Goal: Task Accomplishment & Management: Use online tool/utility

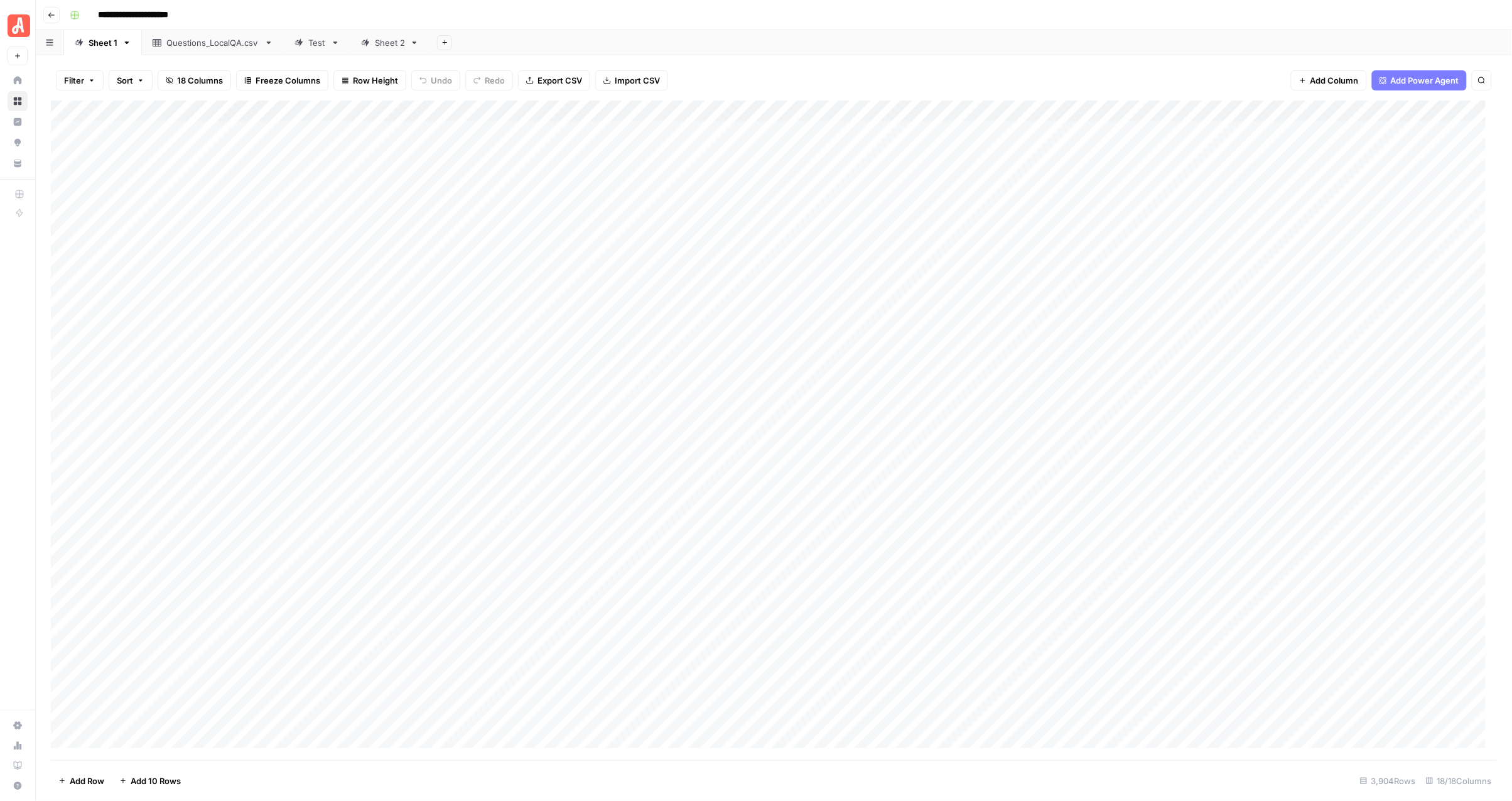
click at [774, 50] on div "Add Sheet" at bounding box center [970, 42] width 1083 height 25
click at [686, 1] on header "**********" at bounding box center [774, 15] width 1477 height 30
click at [758, 25] on header "**********" at bounding box center [774, 15] width 1477 height 30
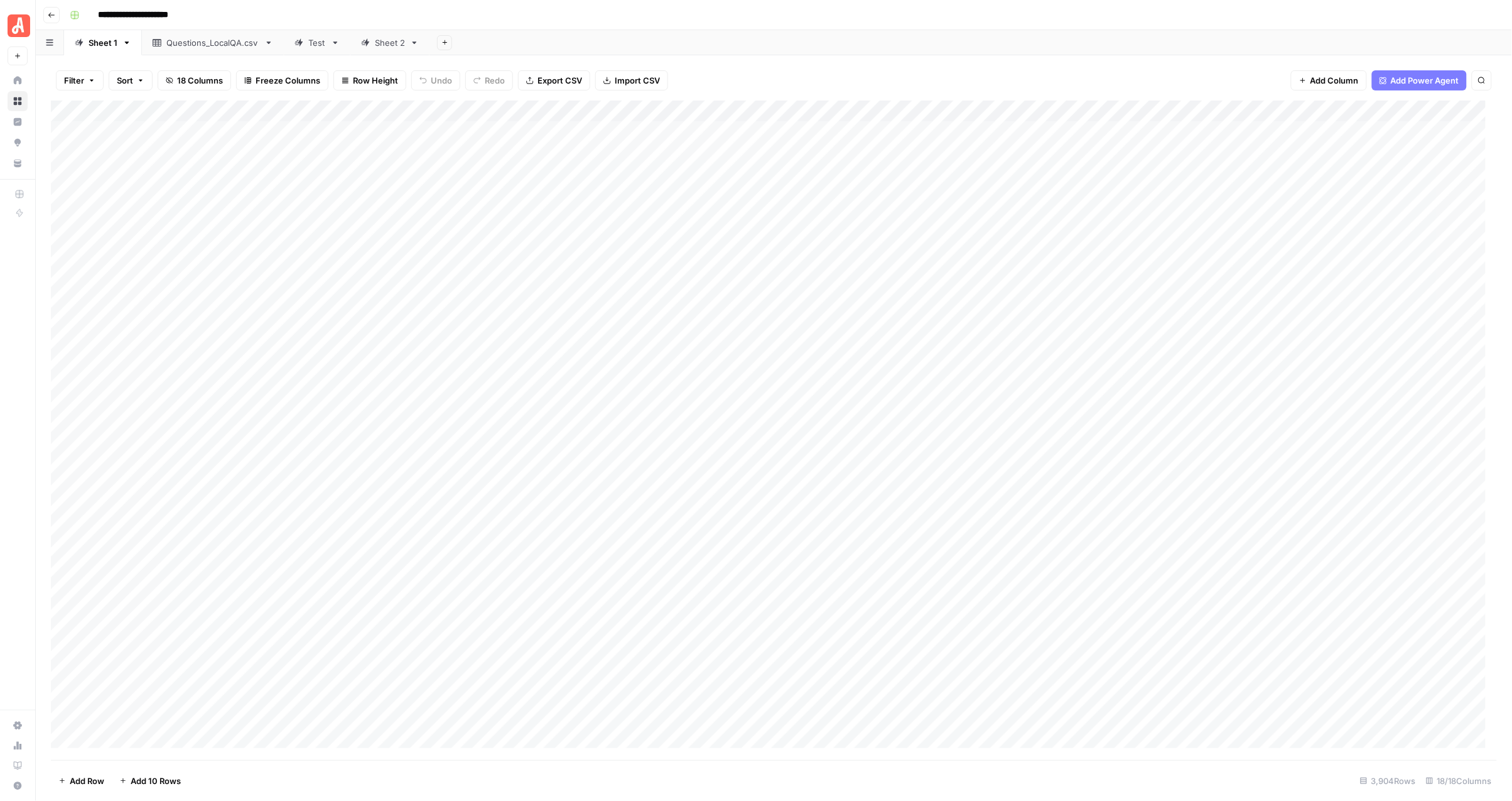
click at [384, 43] on div "Sheet 2" at bounding box center [390, 42] width 30 height 13
click at [104, 47] on div "Sheet 1" at bounding box center [103, 42] width 29 height 13
click at [315, 46] on div "Test" at bounding box center [317, 42] width 17 height 13
click at [99, 42] on div "Sheet 1" at bounding box center [103, 42] width 29 height 13
click at [610, 29] on header "**********" at bounding box center [774, 15] width 1477 height 30
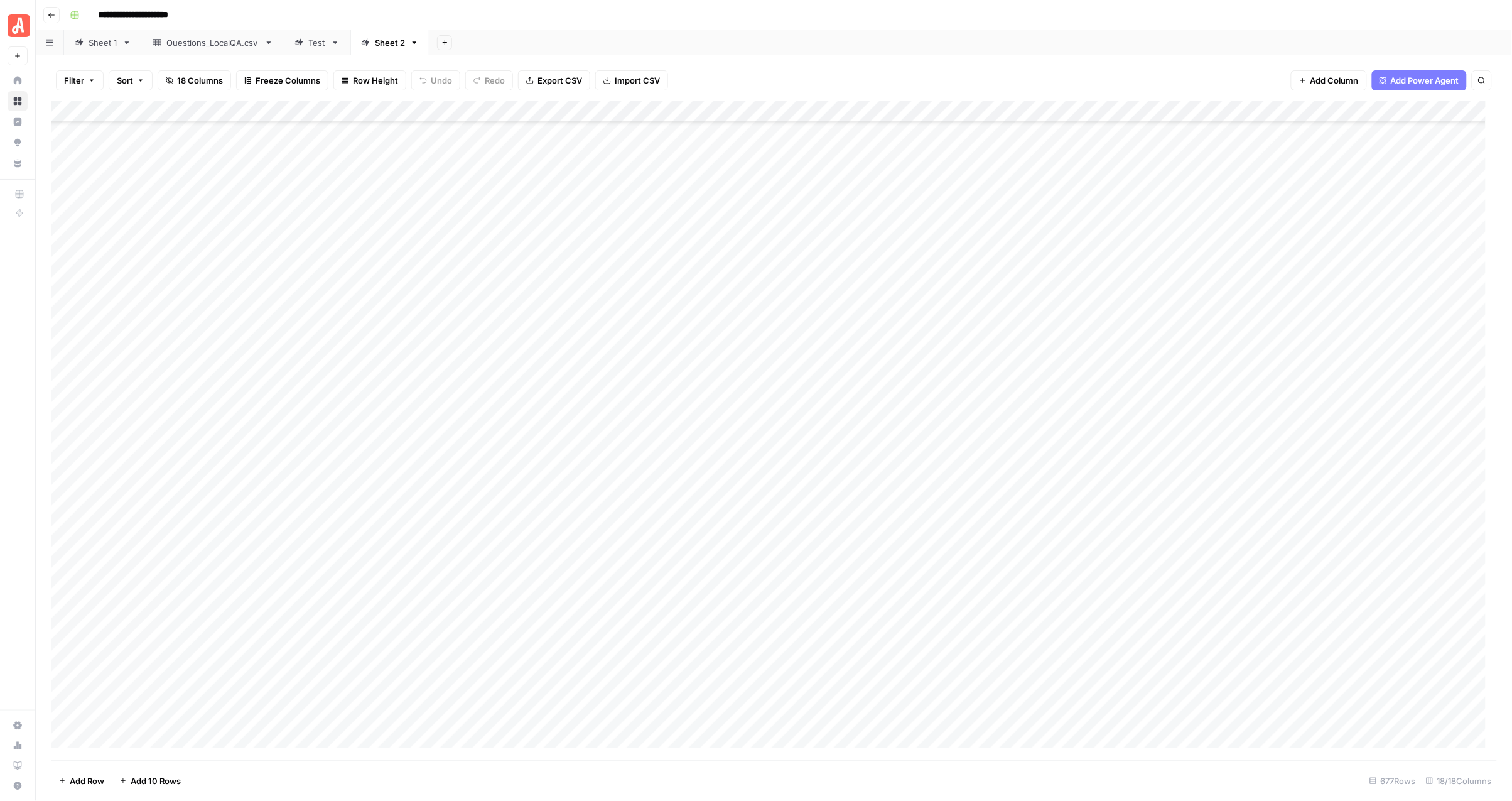
scroll to position [5025, 0]
click at [103, 43] on div "Sheet 1" at bounding box center [103, 42] width 29 height 13
click at [385, 44] on div "Sheet 2" at bounding box center [390, 42] width 30 height 13
click at [658, 323] on div "Add Column" at bounding box center [774, 430] width 1447 height 659
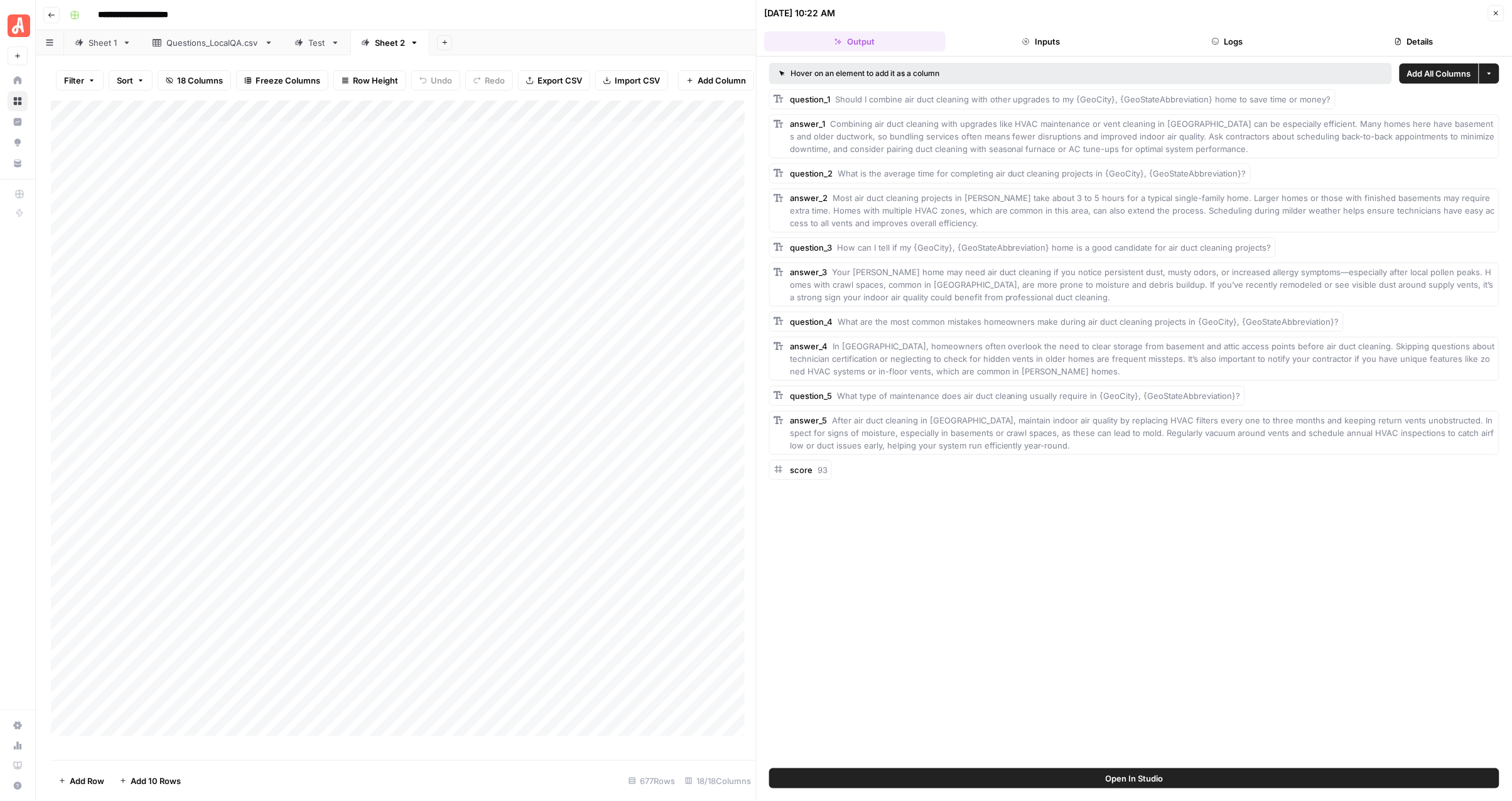
click at [1498, 13] on icon "button" at bounding box center [1497, 13] width 8 height 8
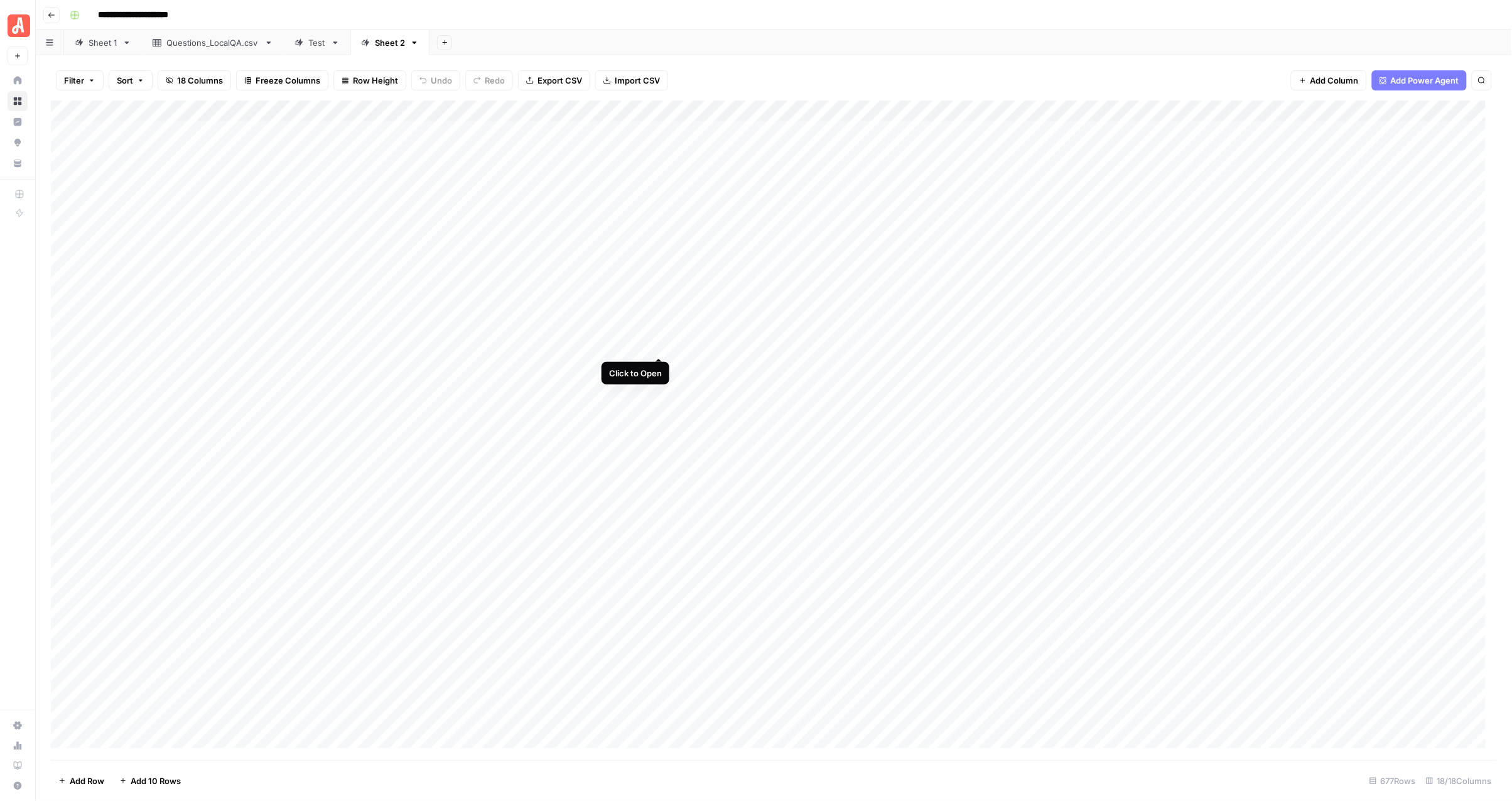
click at [658, 344] on div "Add Column" at bounding box center [774, 430] width 1447 height 659
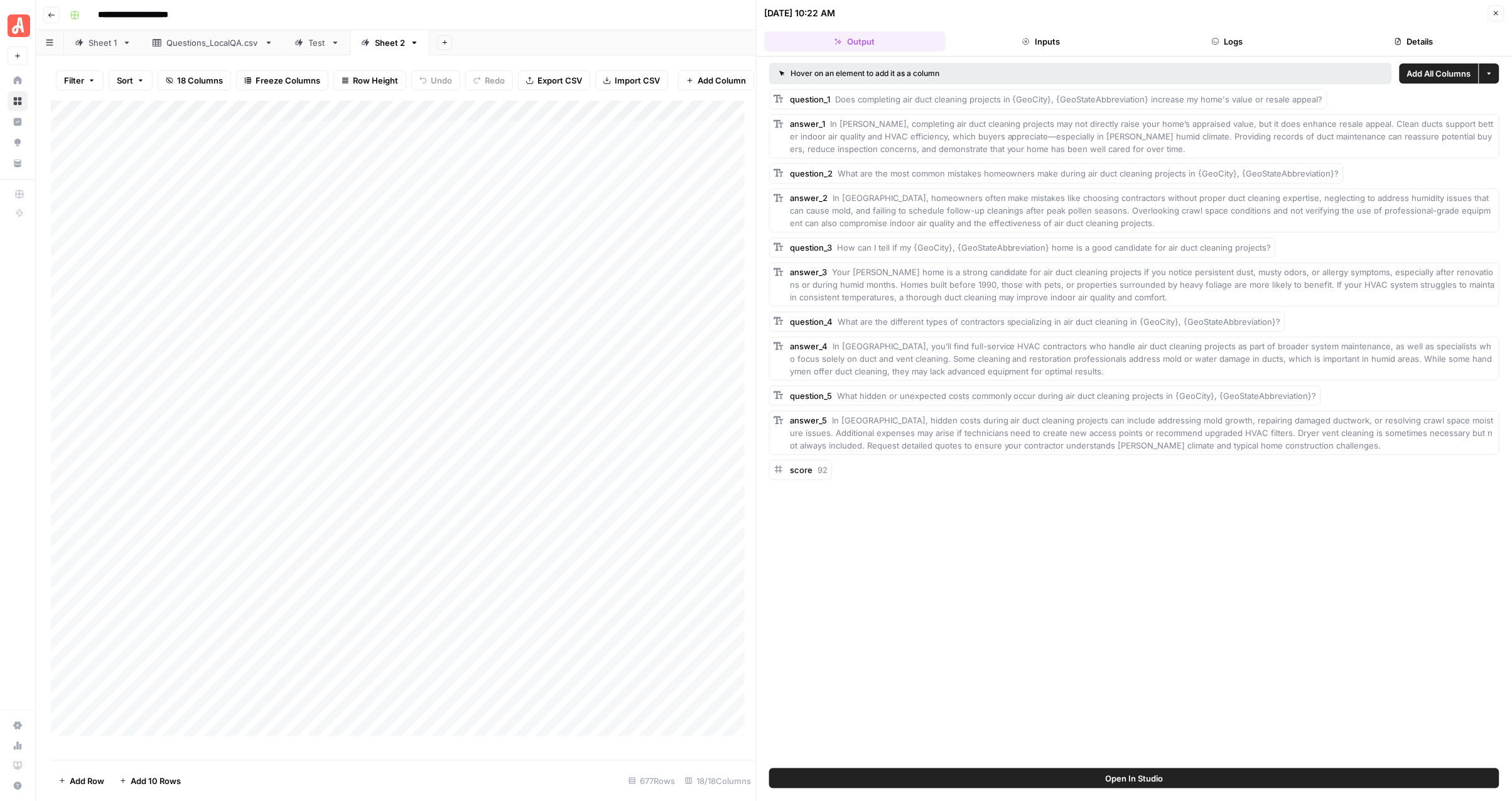
click at [1496, 17] on button "Close" at bounding box center [1496, 13] width 16 height 16
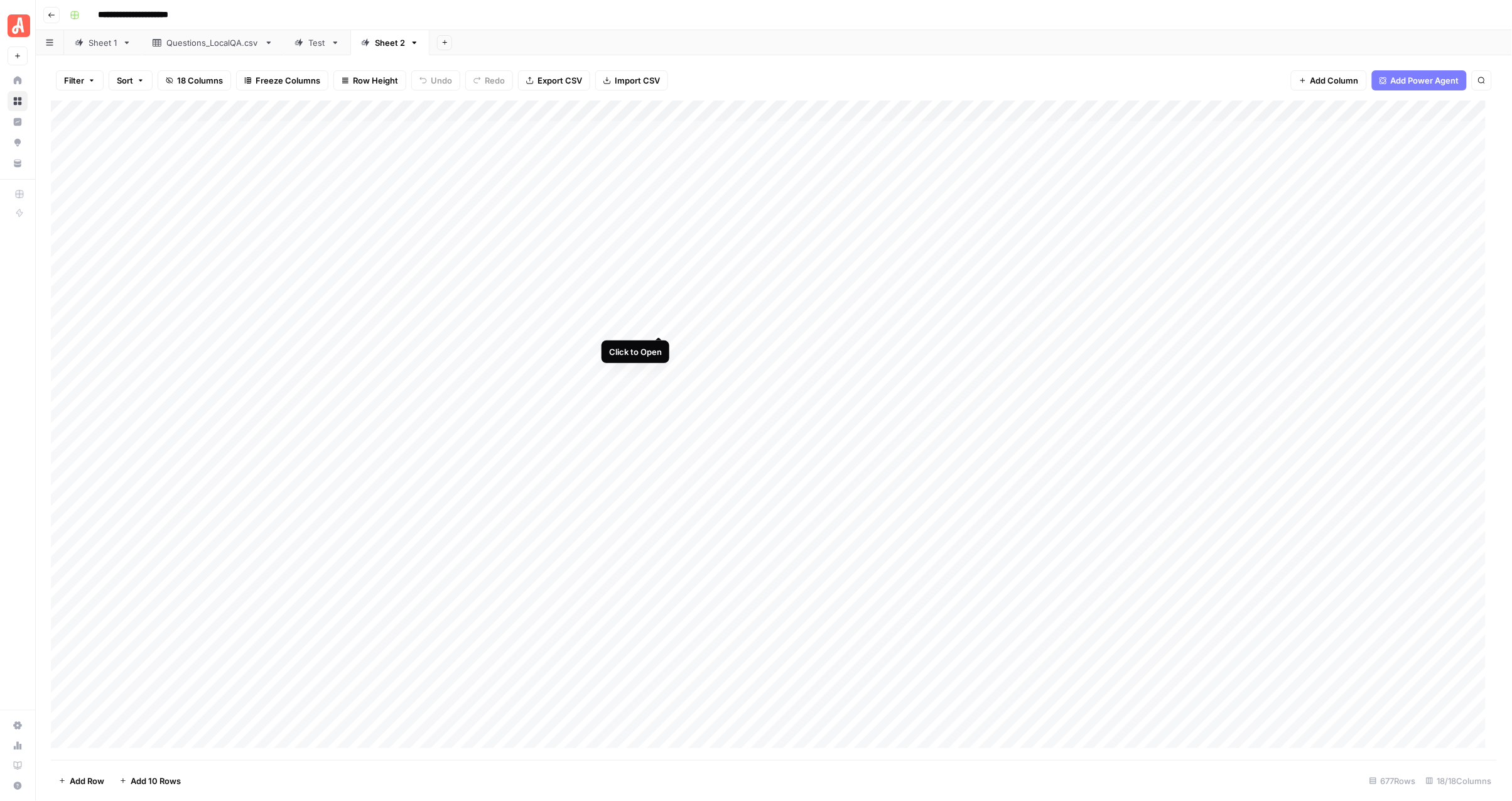
click at [660, 323] on div "Add Column" at bounding box center [774, 430] width 1447 height 659
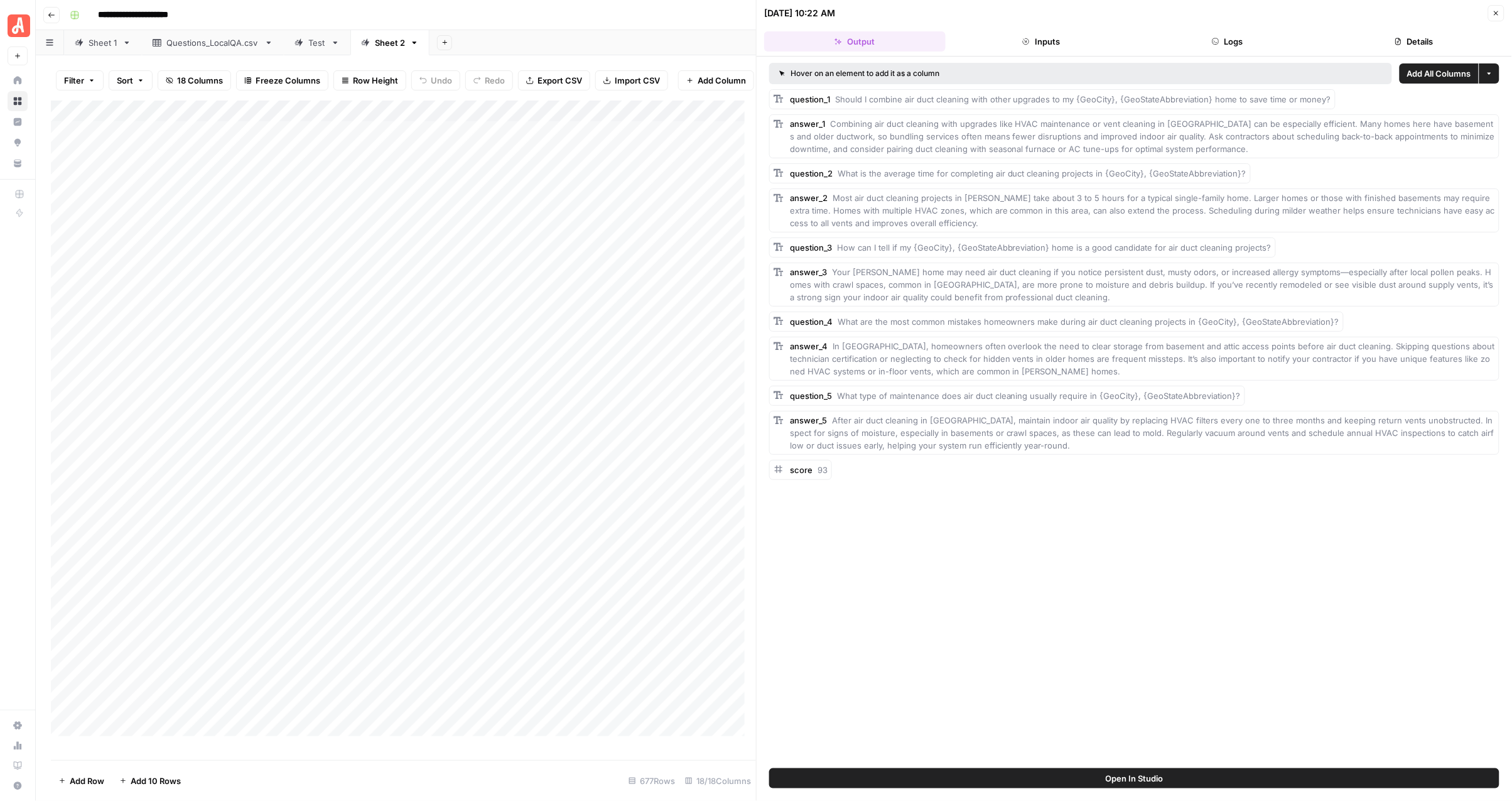
click at [1495, 19] on button "Close" at bounding box center [1496, 13] width 16 height 16
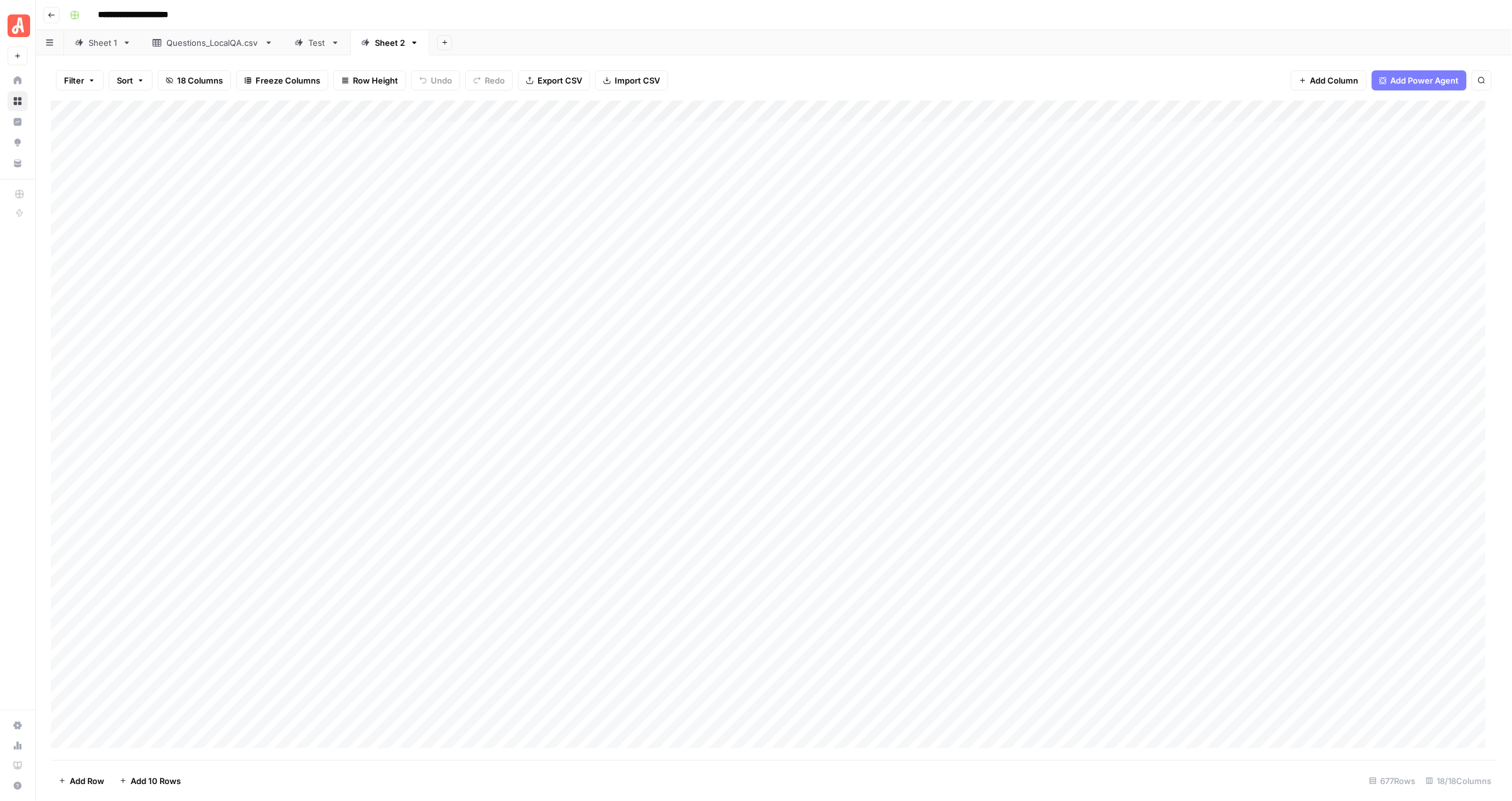
click at [744, 5] on div "**********" at bounding box center [782, 15] width 1435 height 20
click at [658, 323] on div "Add Column" at bounding box center [774, 430] width 1447 height 659
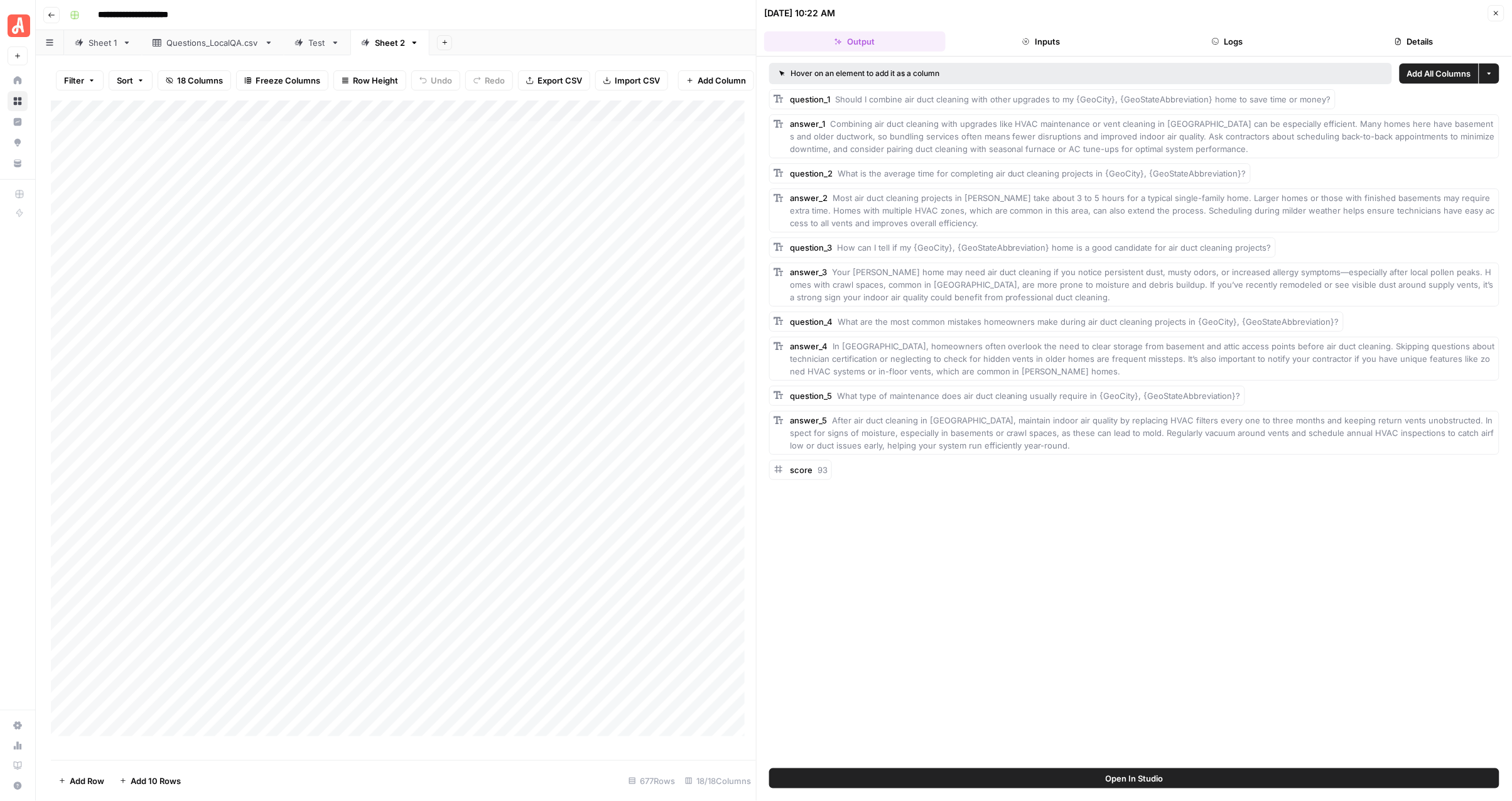
click at [1493, 13] on icon "button" at bounding box center [1497, 13] width 8 height 8
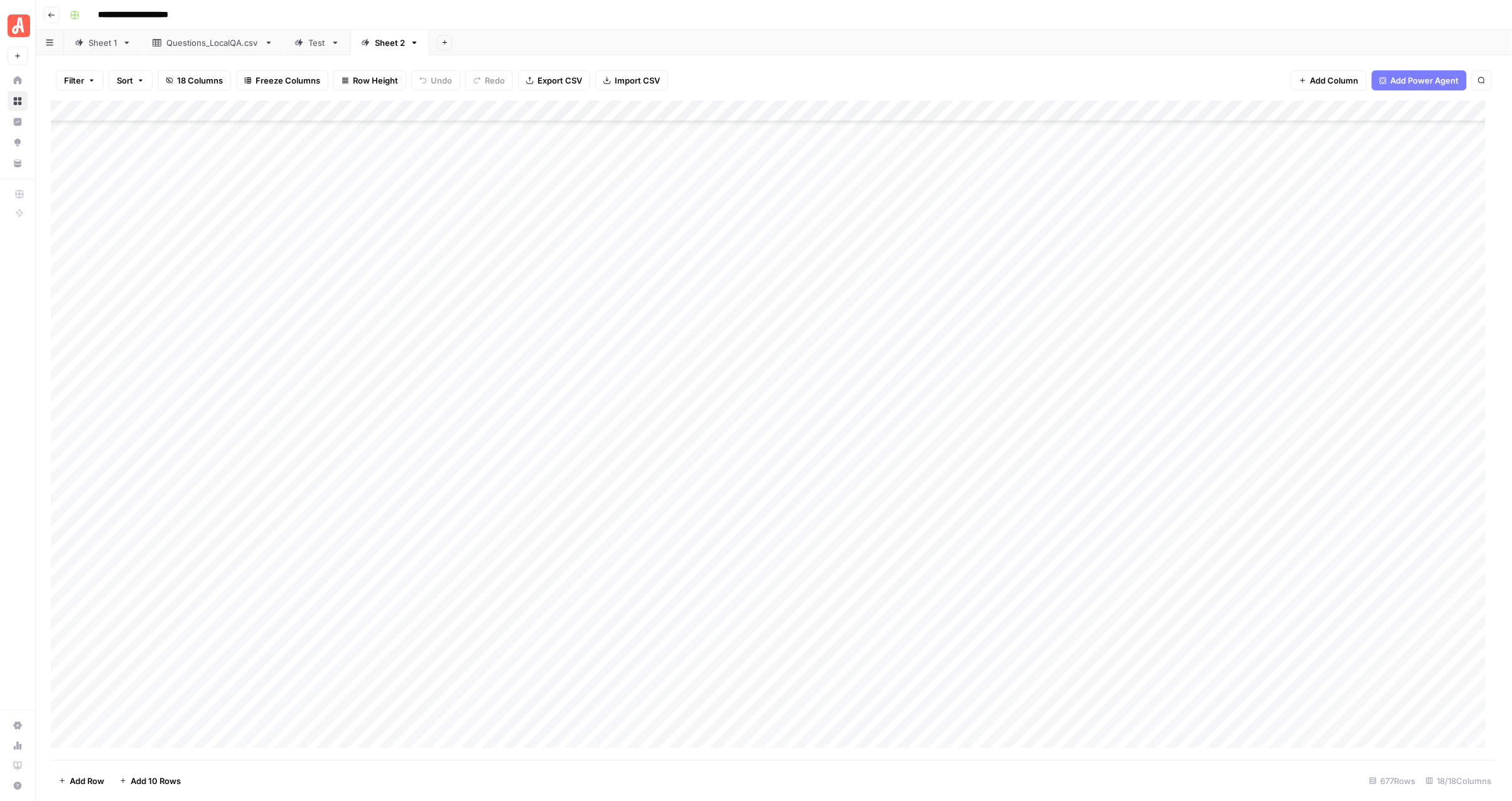
scroll to position [78, 0]
click at [660, 350] on div "Add Column" at bounding box center [774, 430] width 1447 height 659
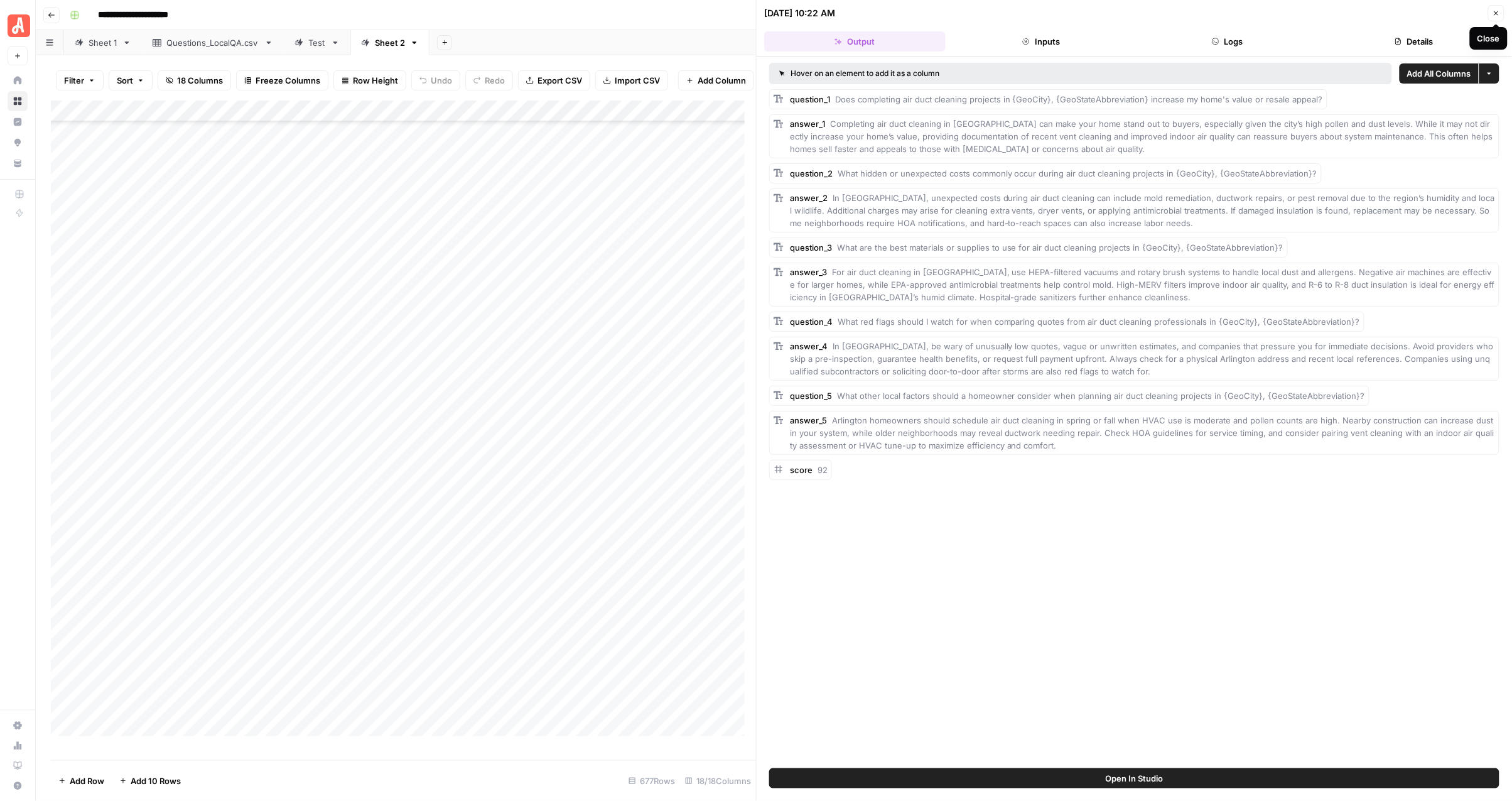
click at [1490, 13] on button "Close" at bounding box center [1496, 13] width 16 height 16
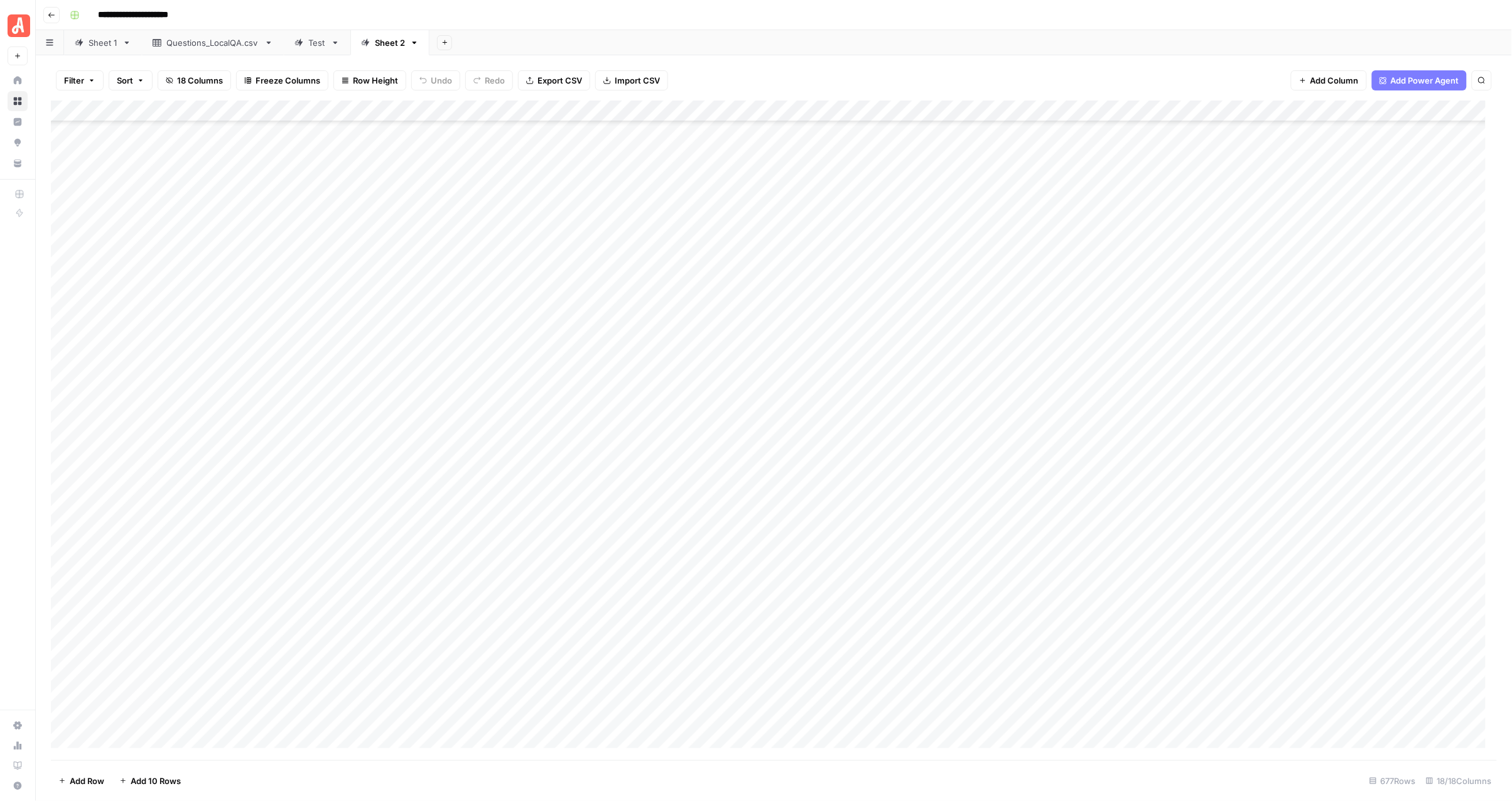
click at [657, 373] on div "Add Column" at bounding box center [774, 430] width 1447 height 659
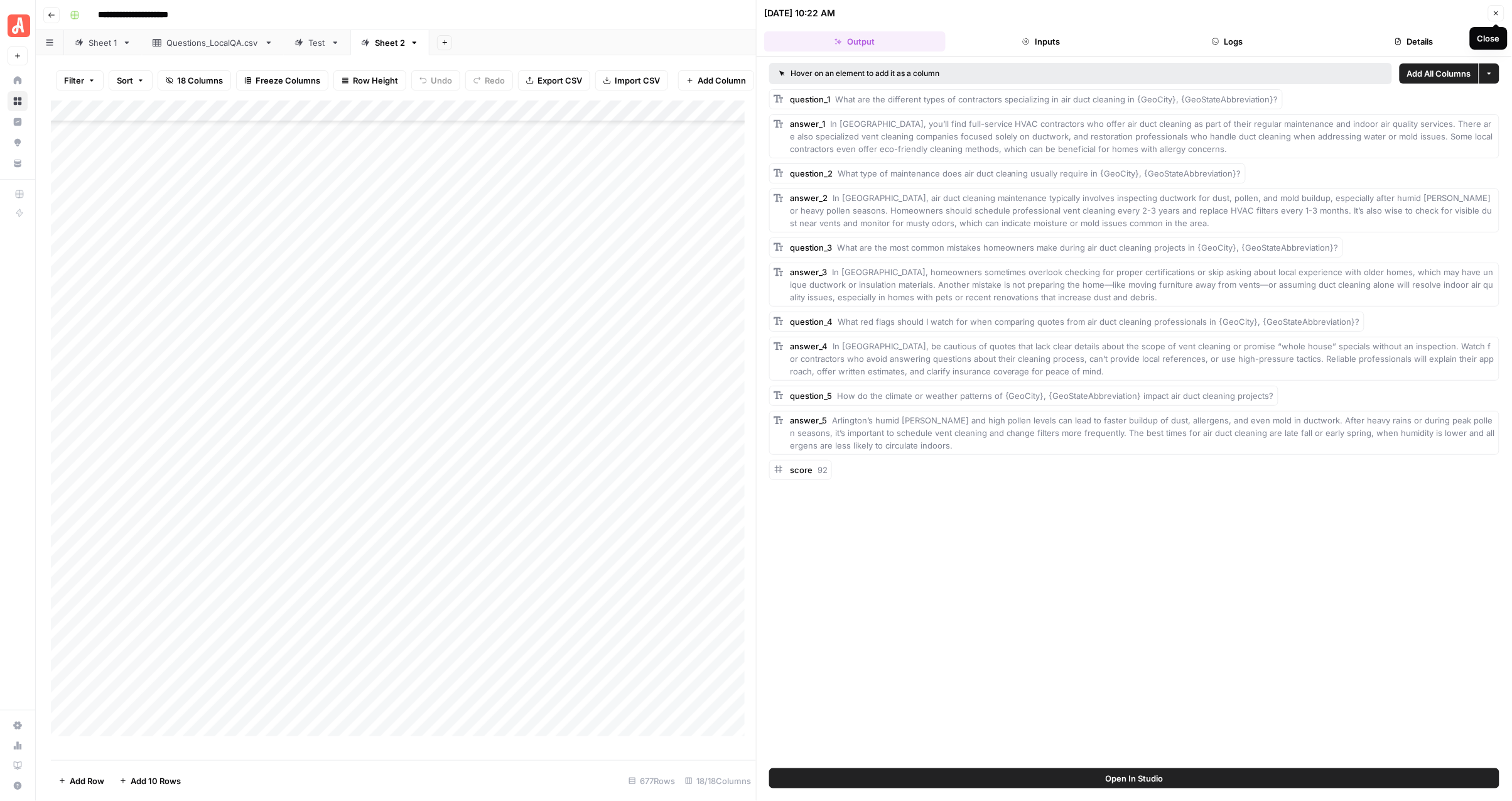
click at [1498, 13] on icon "button" at bounding box center [1497, 13] width 8 height 8
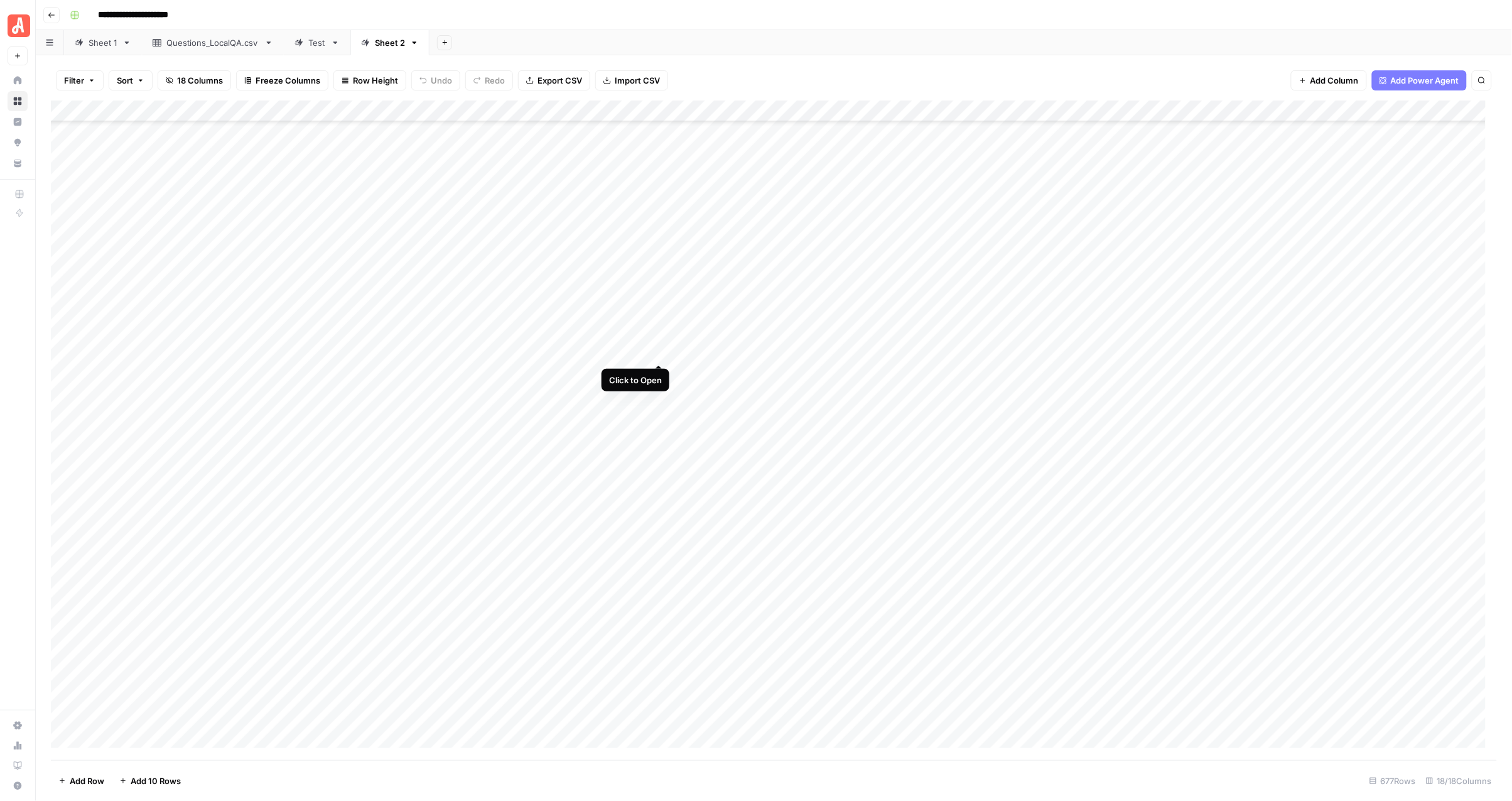
click at [657, 352] on div "Add Column" at bounding box center [774, 430] width 1447 height 659
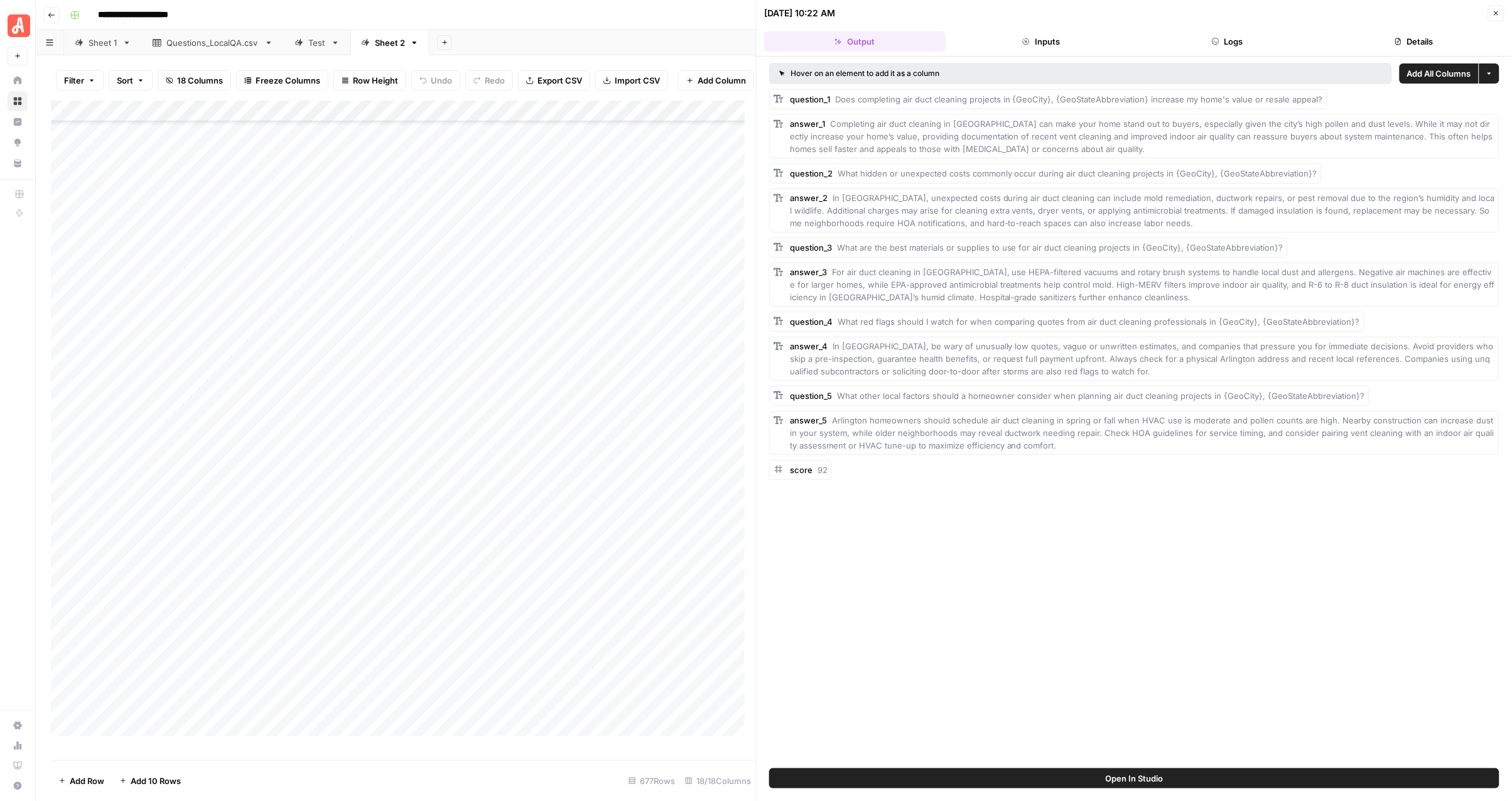
click at [1497, 10] on icon "button" at bounding box center [1497, 13] width 8 height 8
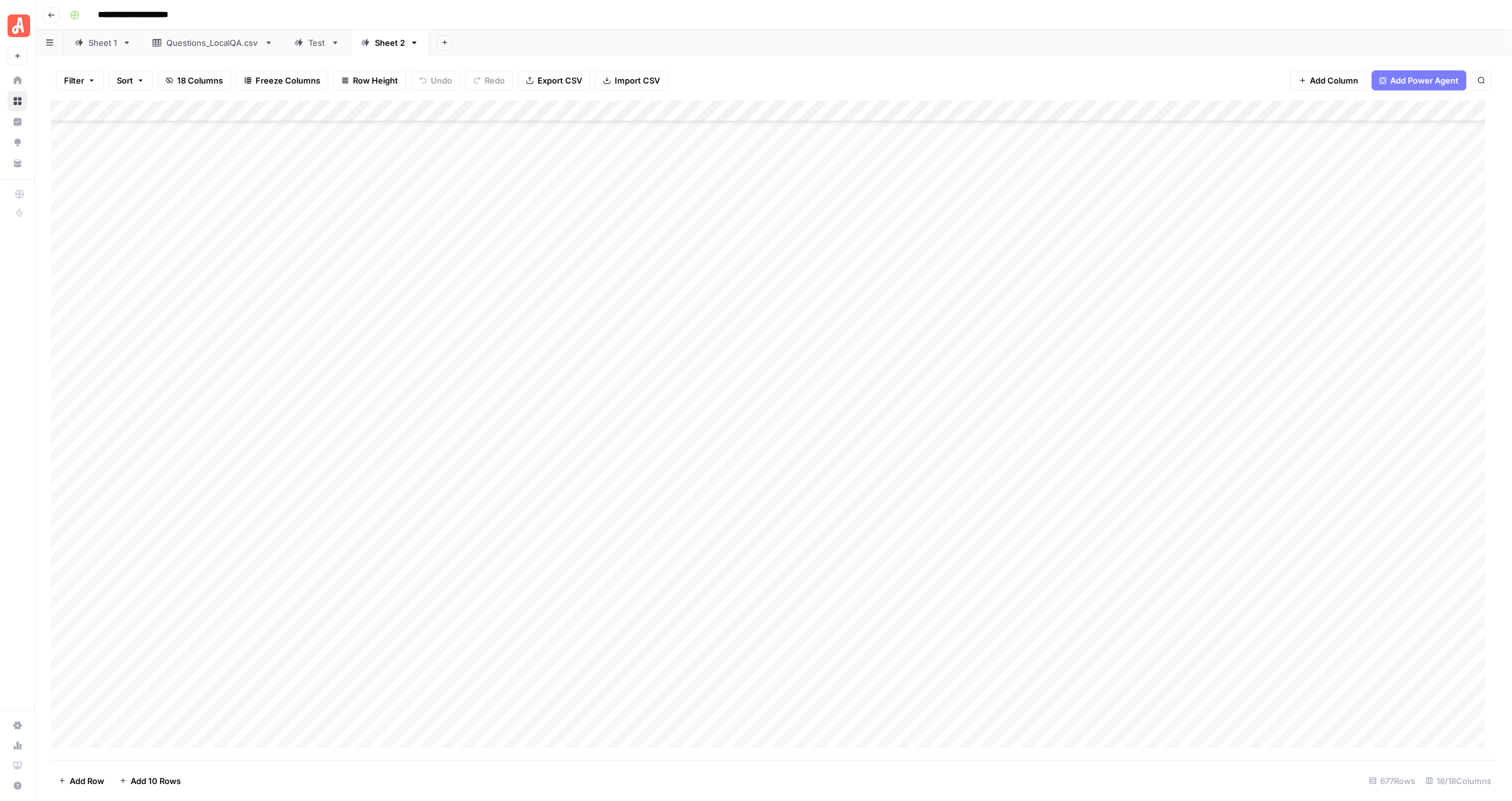
scroll to position [236, 0]
click at [660, 280] on div "Add Column" at bounding box center [774, 430] width 1447 height 659
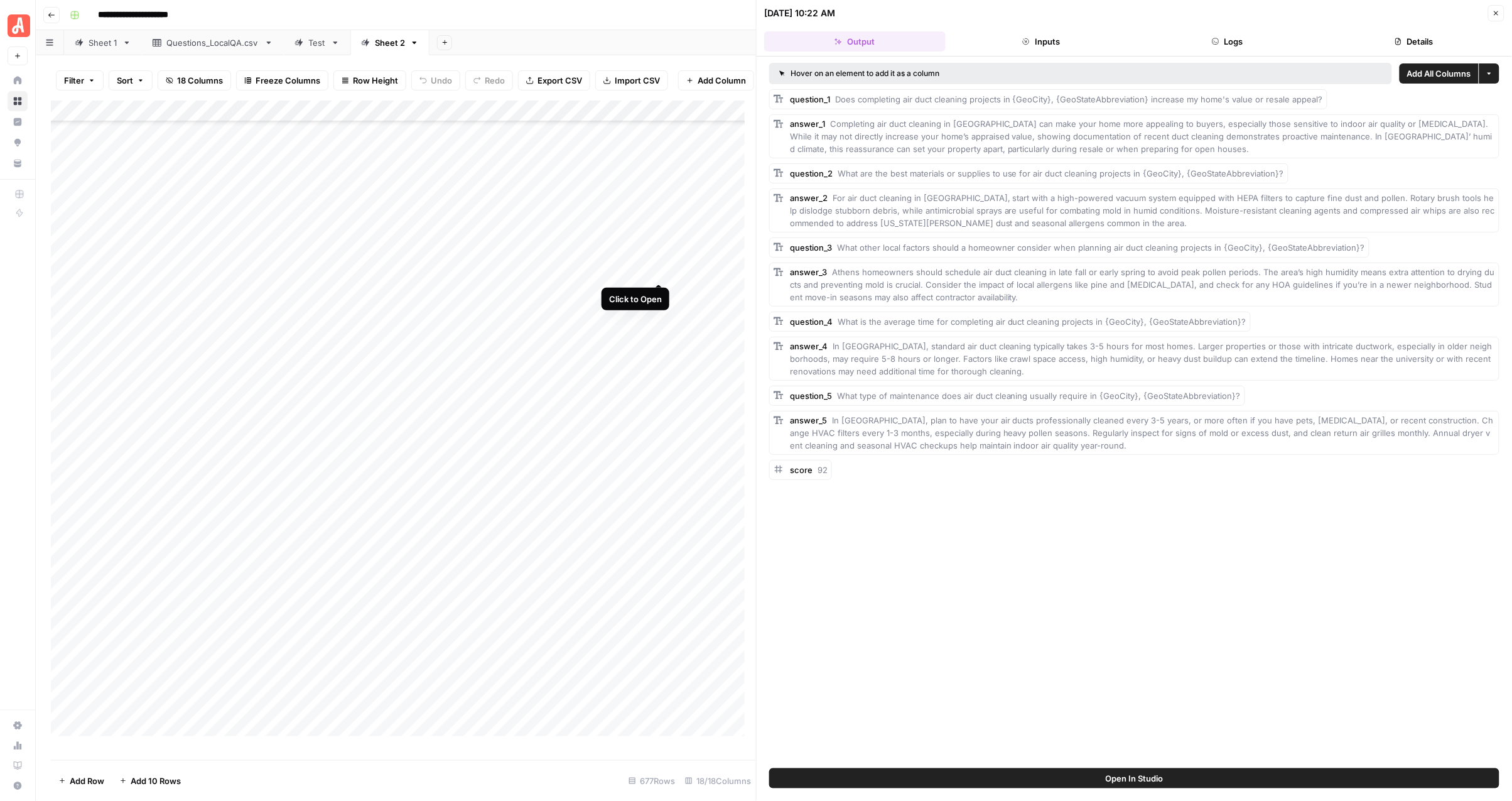
click at [661, 268] on div "Add Column" at bounding box center [403, 424] width 706 height 648
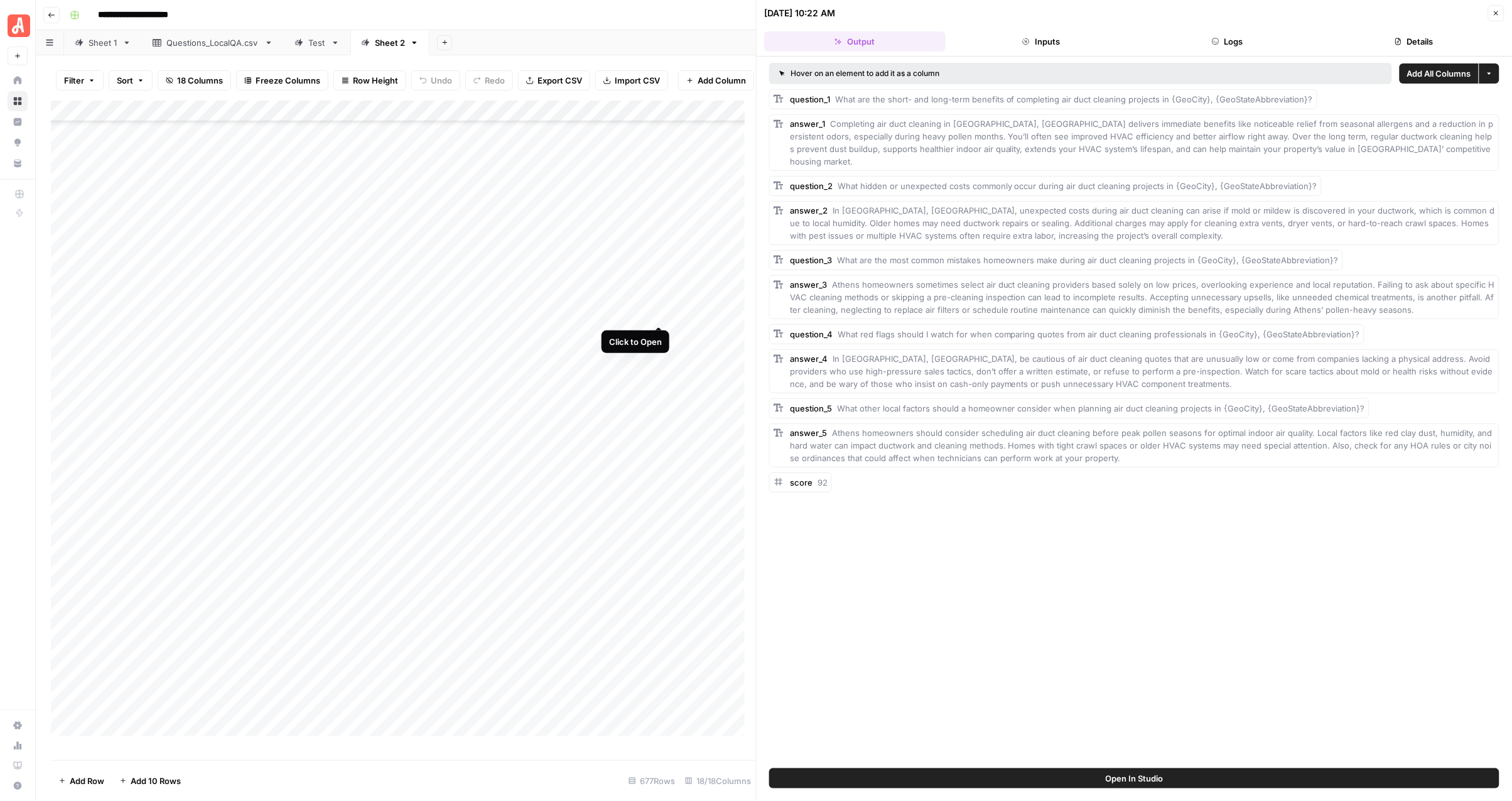
click at [657, 312] on div "Add Column" at bounding box center [403, 424] width 706 height 648
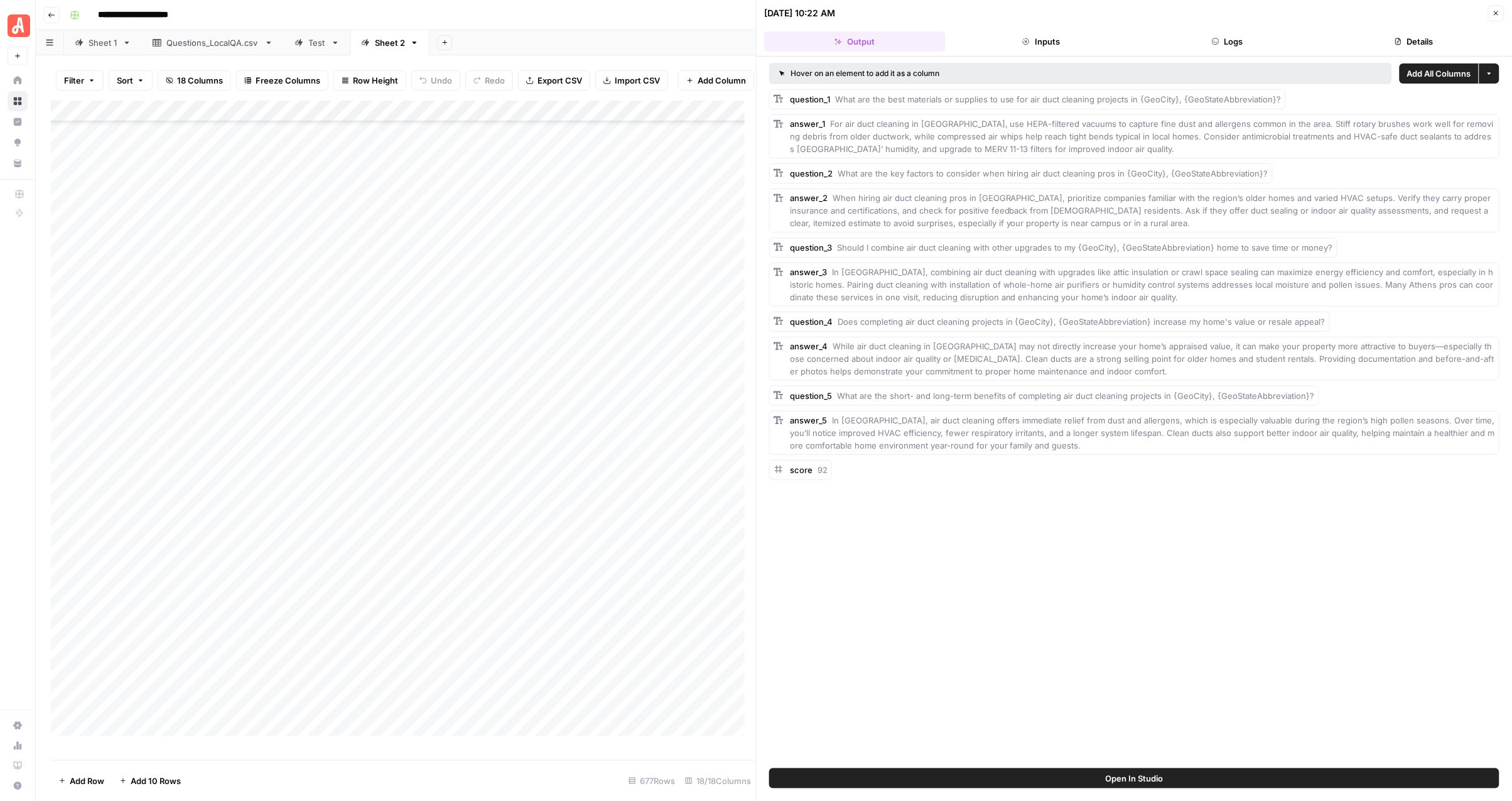
click at [1490, 10] on button "Close" at bounding box center [1496, 13] width 16 height 16
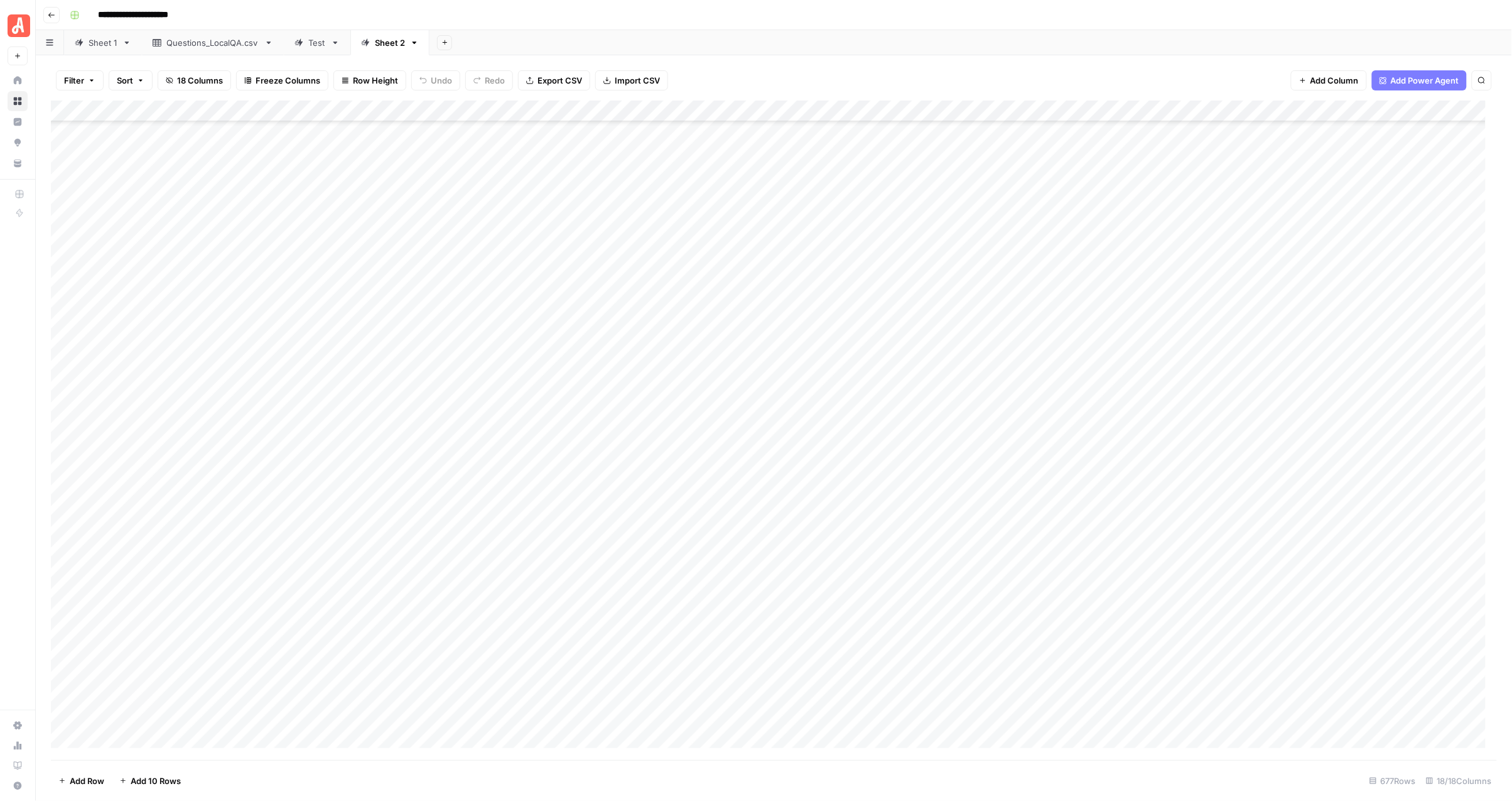
scroll to position [628, 0]
click at [658, 334] on div "Add Column" at bounding box center [774, 430] width 1447 height 659
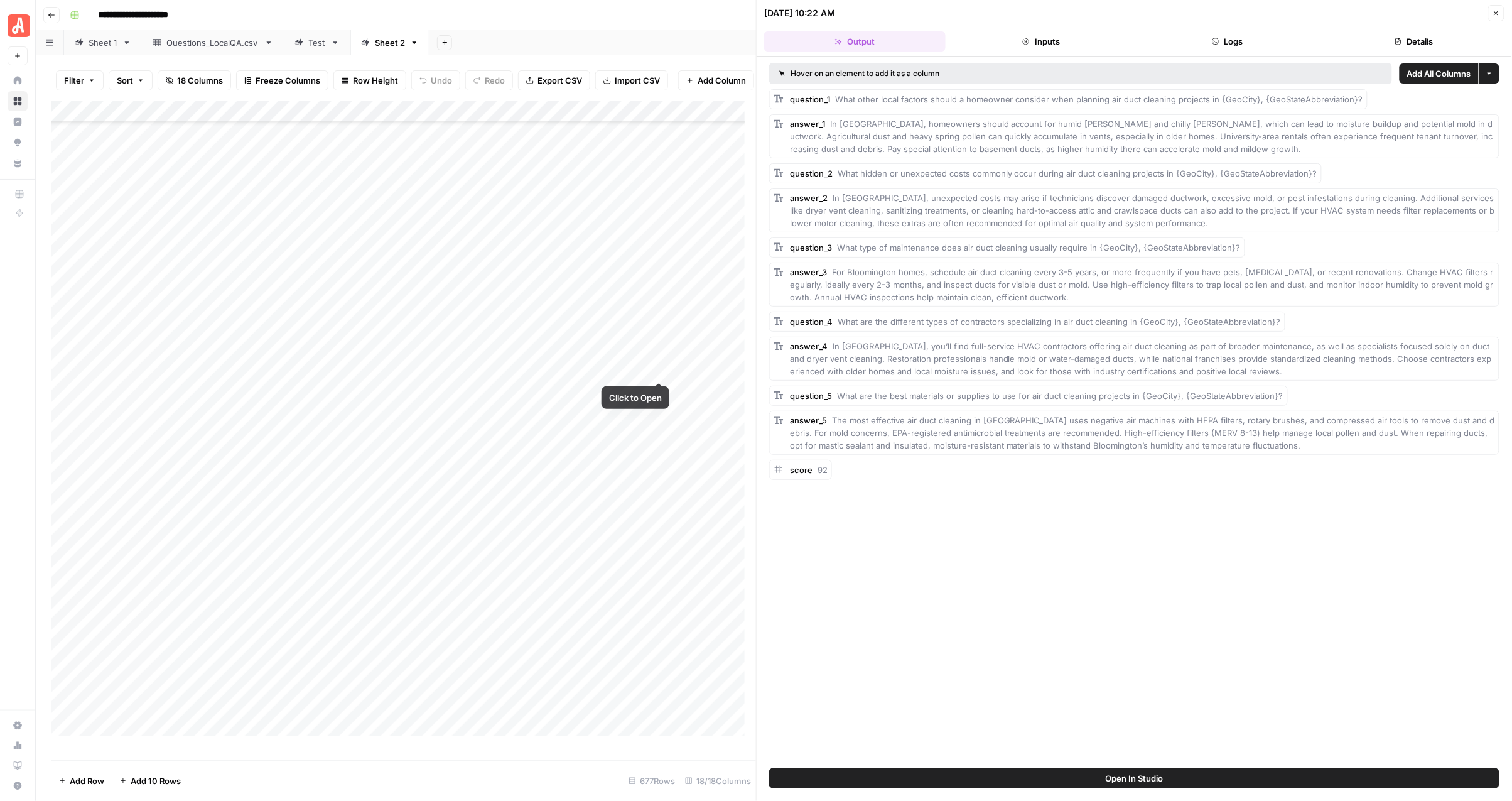
click at [658, 369] on div "Add Column" at bounding box center [403, 424] width 706 height 648
click at [1490, 16] on button "Close" at bounding box center [1496, 13] width 16 height 16
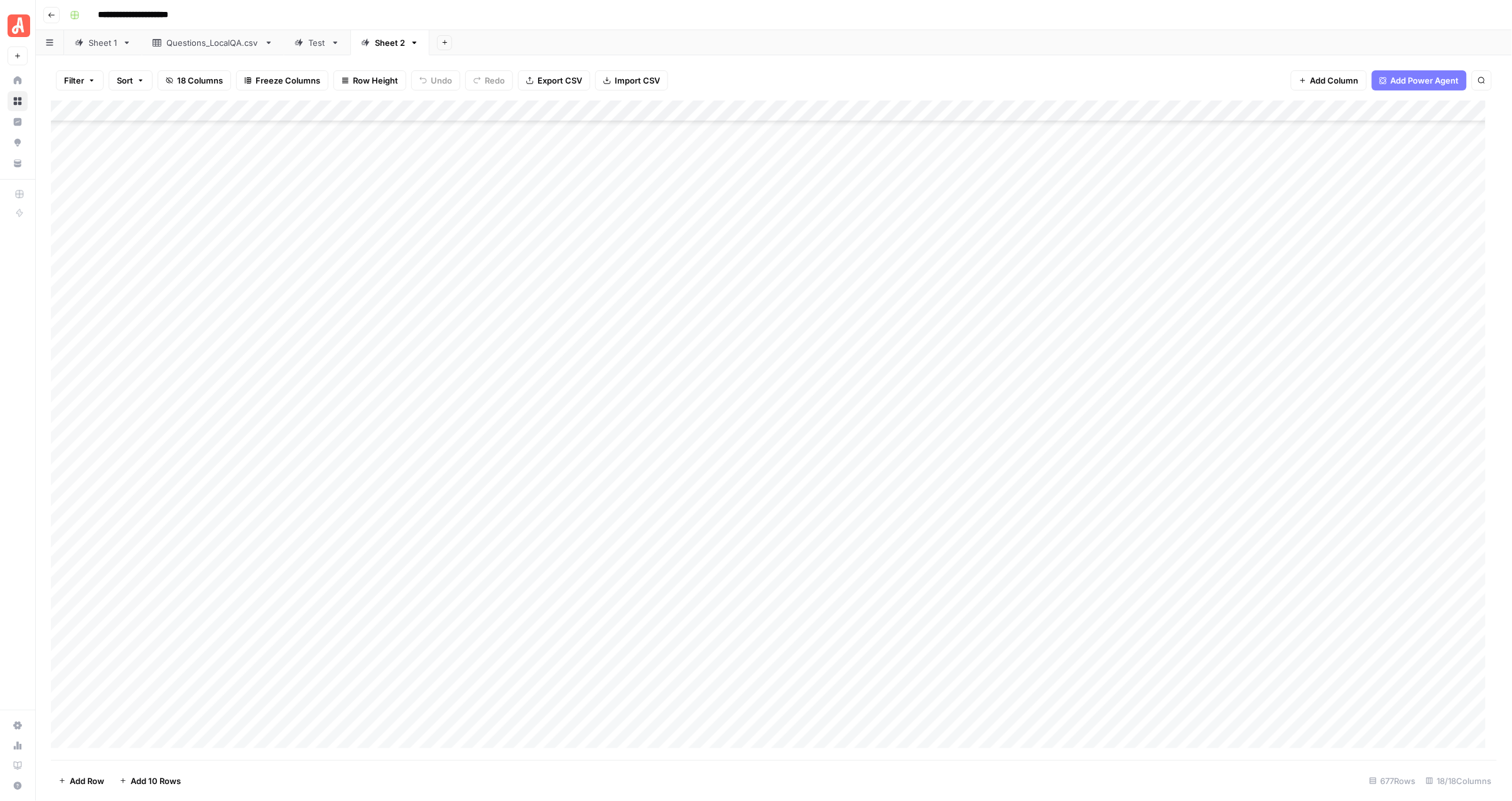
scroll to position [1570, 0]
click at [657, 311] on div "Add Column" at bounding box center [774, 430] width 1447 height 659
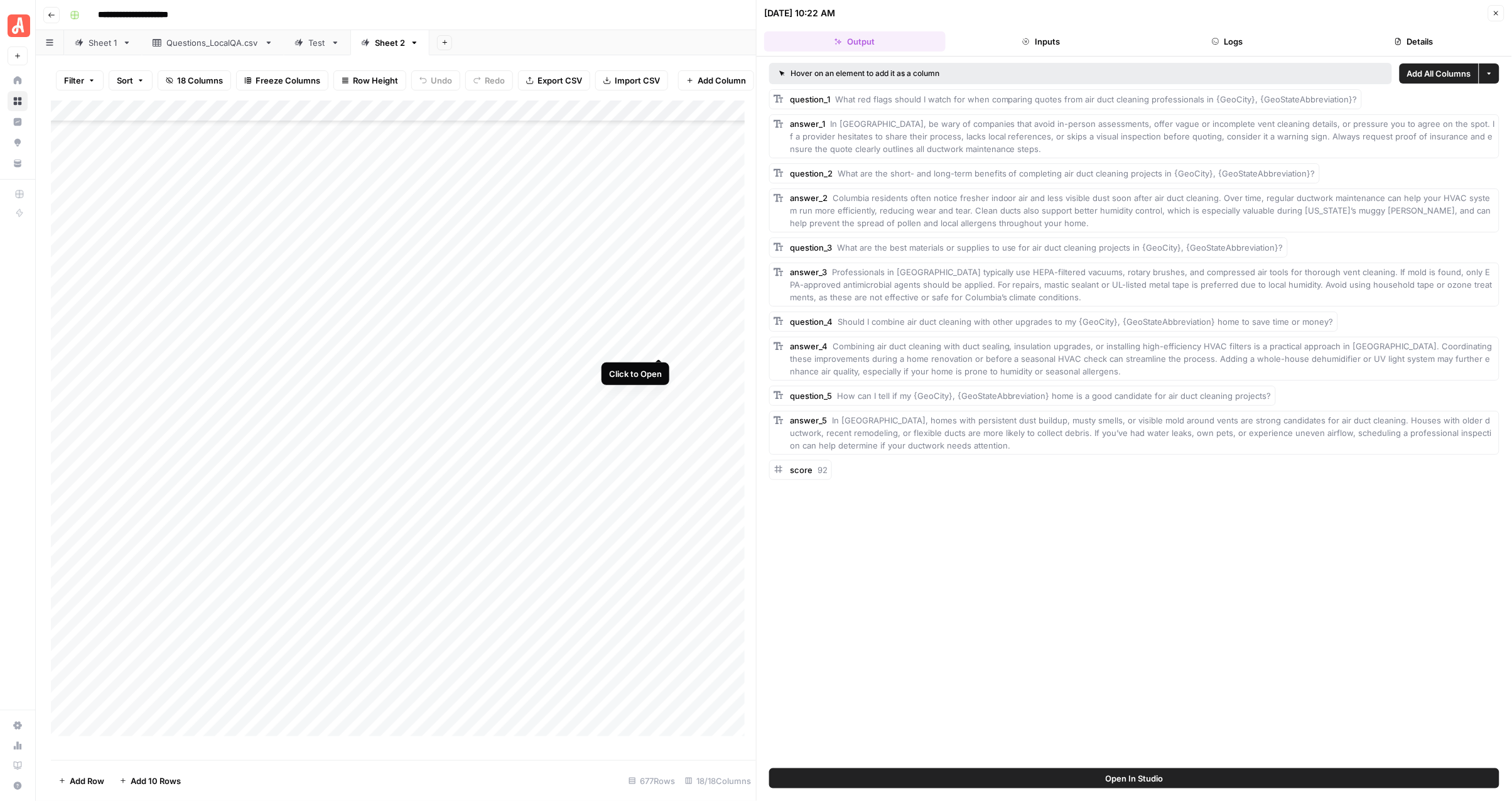
click at [660, 346] on div "Add Column" at bounding box center [403, 424] width 706 height 648
click at [658, 371] on div "Add Column" at bounding box center [403, 424] width 706 height 648
click at [656, 383] on div "Add Column" at bounding box center [403, 424] width 706 height 648
click at [632, 32] on div "Add Sheet" at bounding box center [970, 42] width 1083 height 25
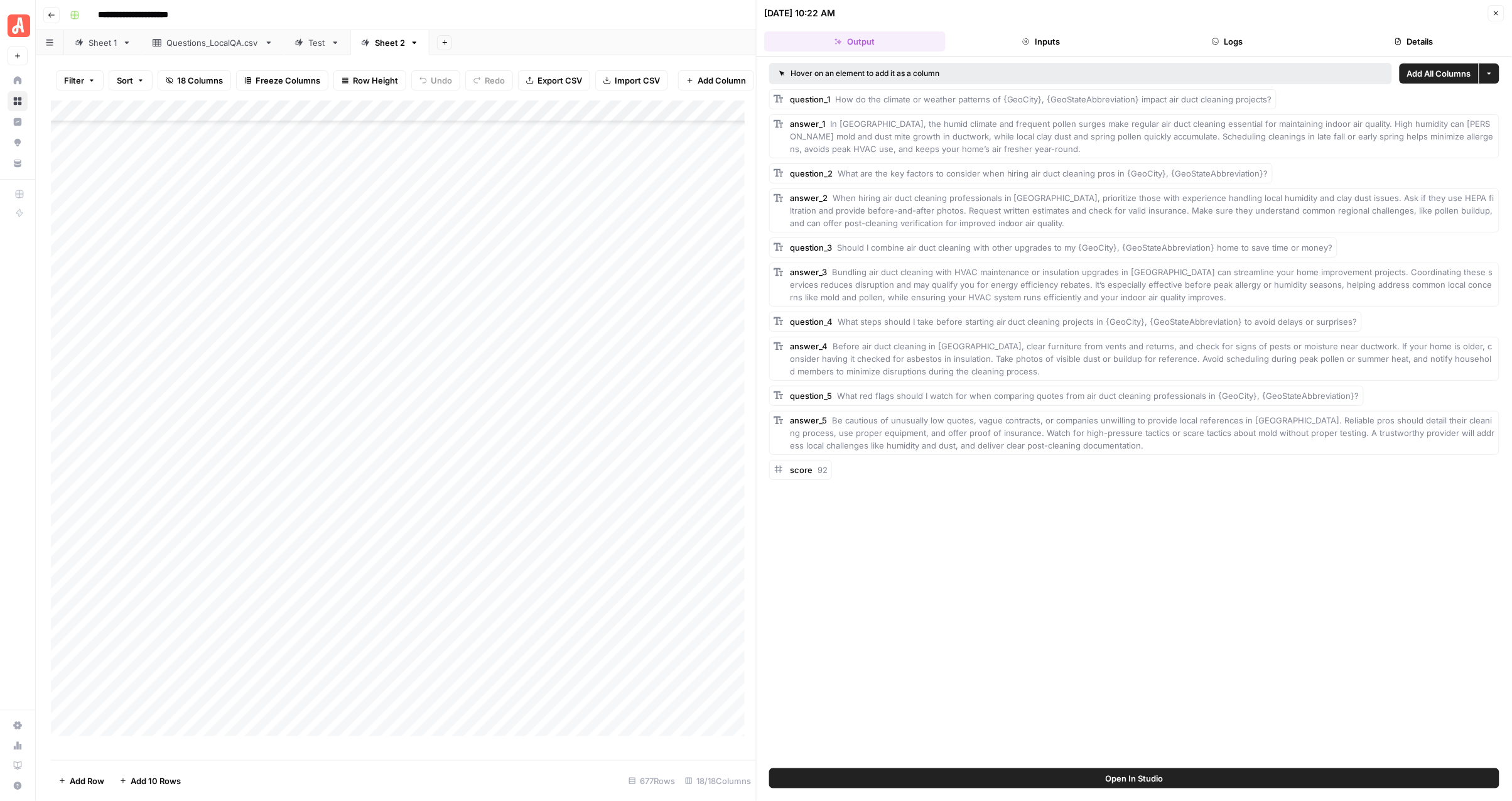
scroll to position [4790, 0]
click at [1497, 9] on icon "button" at bounding box center [1497, 13] width 8 height 8
